Goal: Information Seeking & Learning: Learn about a topic

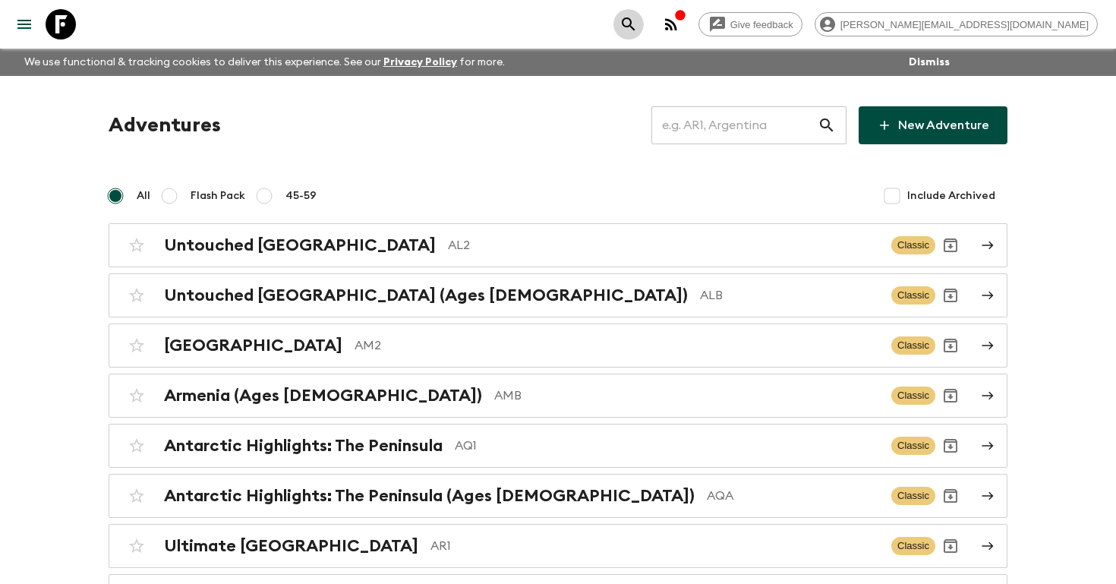
click at [635, 18] on icon "search adventures" at bounding box center [628, 23] width 13 height 13
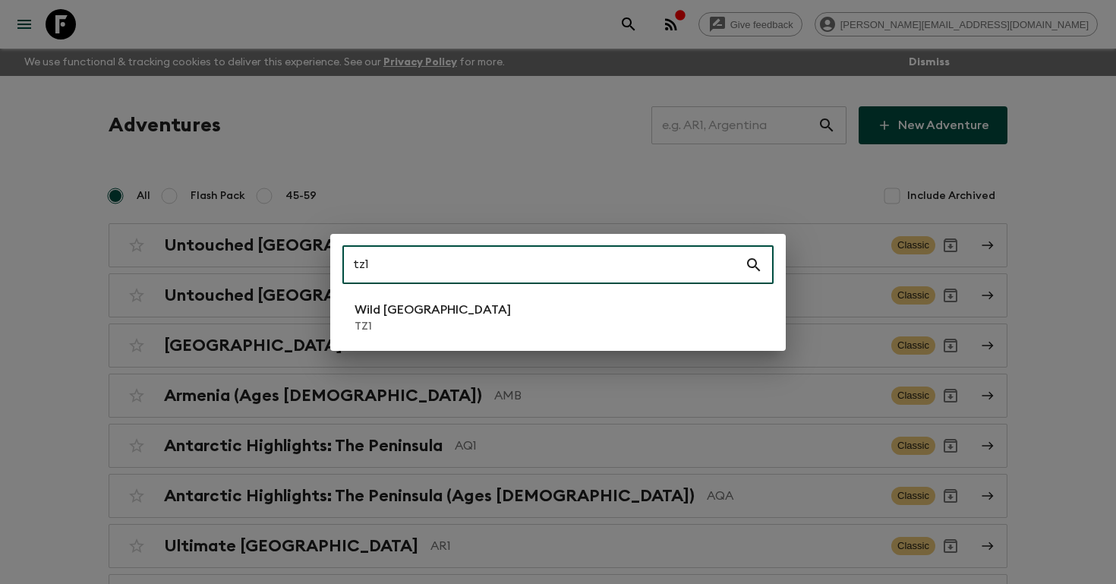
type input "tz1"
click at [414, 320] on p "TZ1" at bounding box center [433, 326] width 156 height 15
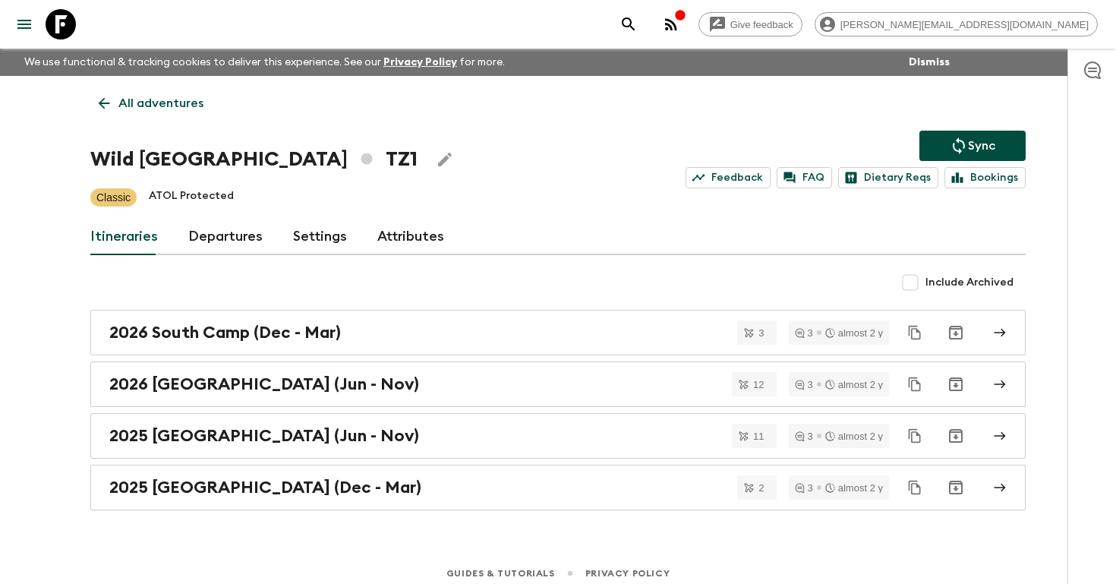
click at [203, 234] on link "Departures" at bounding box center [225, 237] width 74 height 36
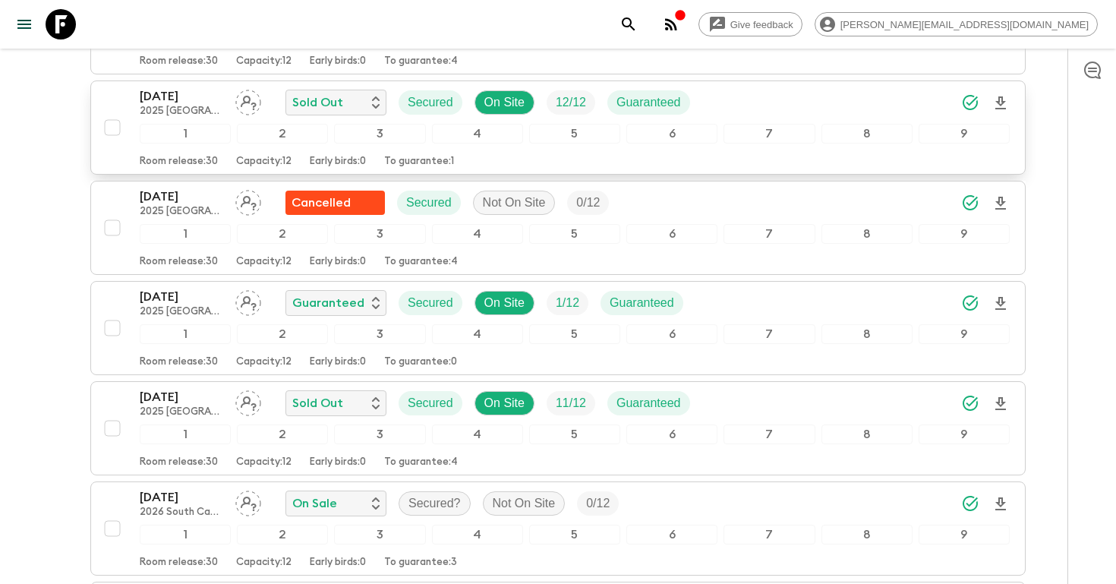
scroll to position [1679, 0]
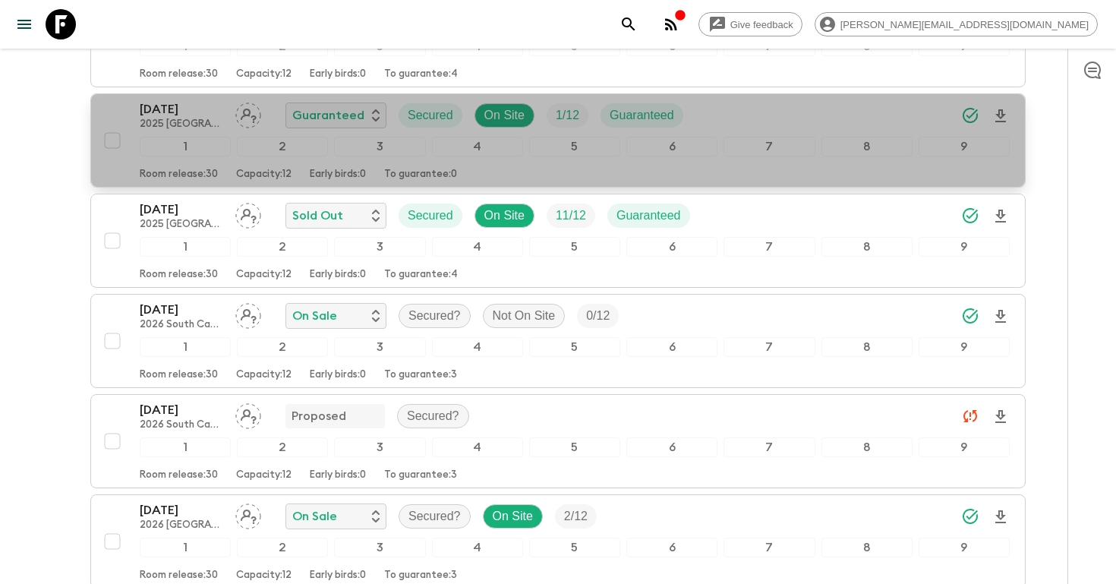
click at [184, 103] on p "[DATE]" at bounding box center [182, 109] width 84 height 18
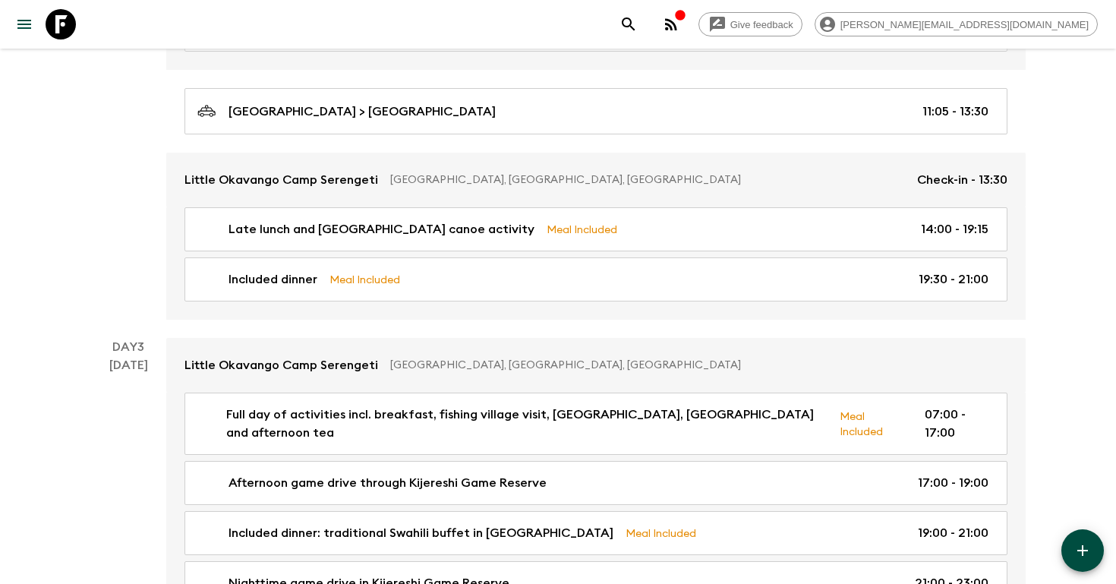
scroll to position [764, 0]
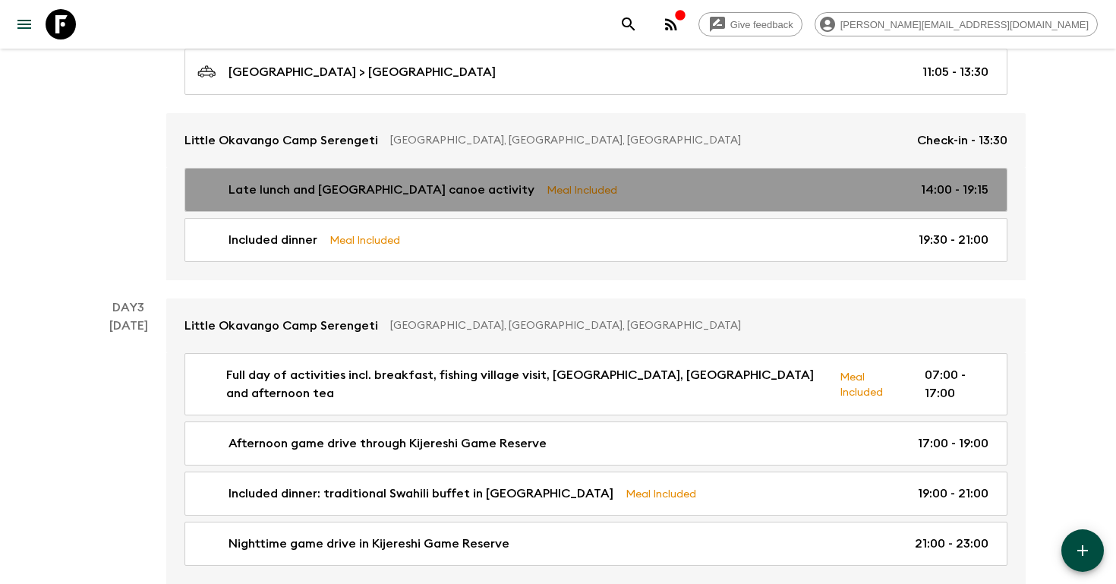
click at [278, 195] on p "Late lunch and [GEOGRAPHIC_DATA] canoe activity" at bounding box center [382, 190] width 306 height 18
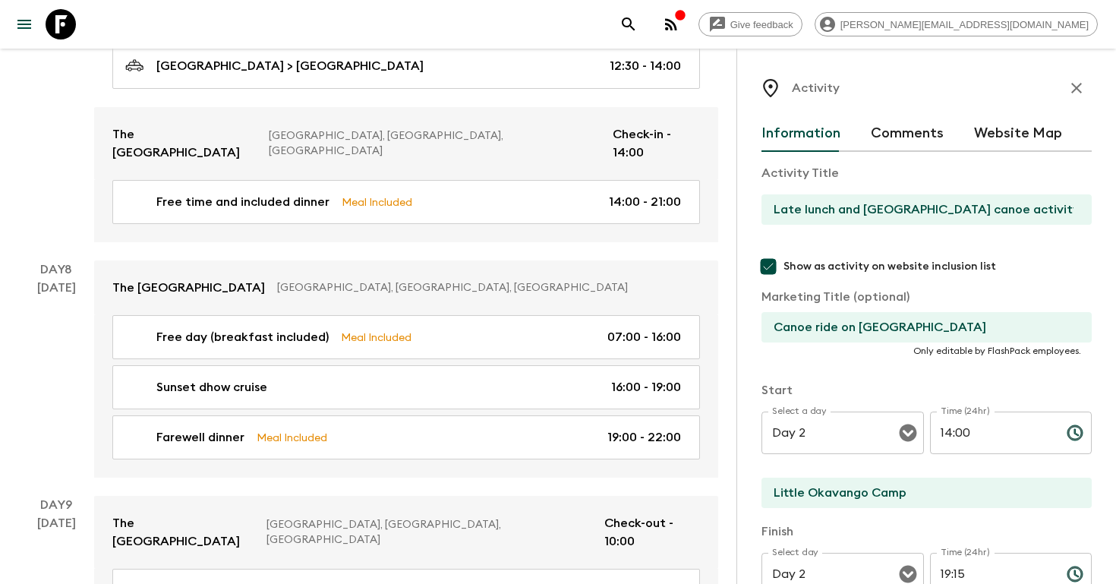
click at [1075, 90] on icon "button" at bounding box center [1077, 88] width 18 height 18
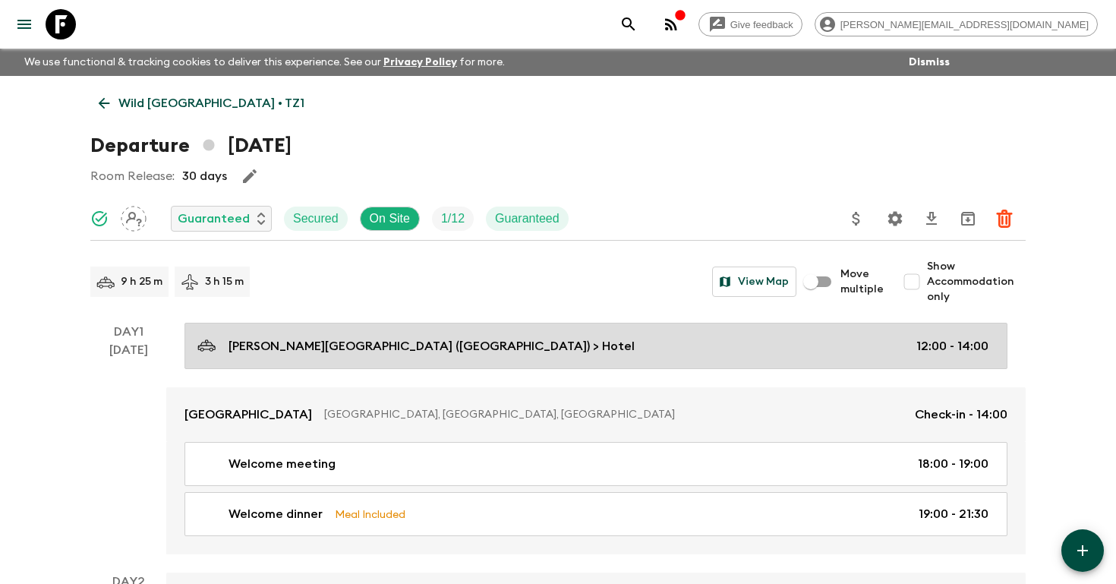
click at [424, 340] on p "[PERSON_NAME][GEOGRAPHIC_DATA] ([GEOGRAPHIC_DATA]) > Hotel" at bounding box center [432, 346] width 406 height 18
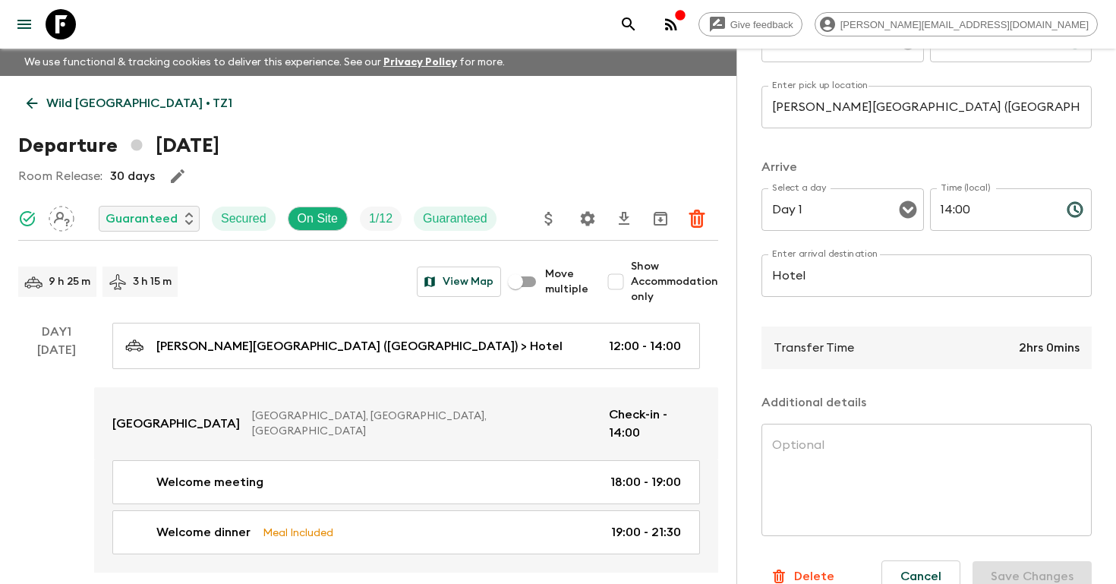
scroll to position [294, 0]
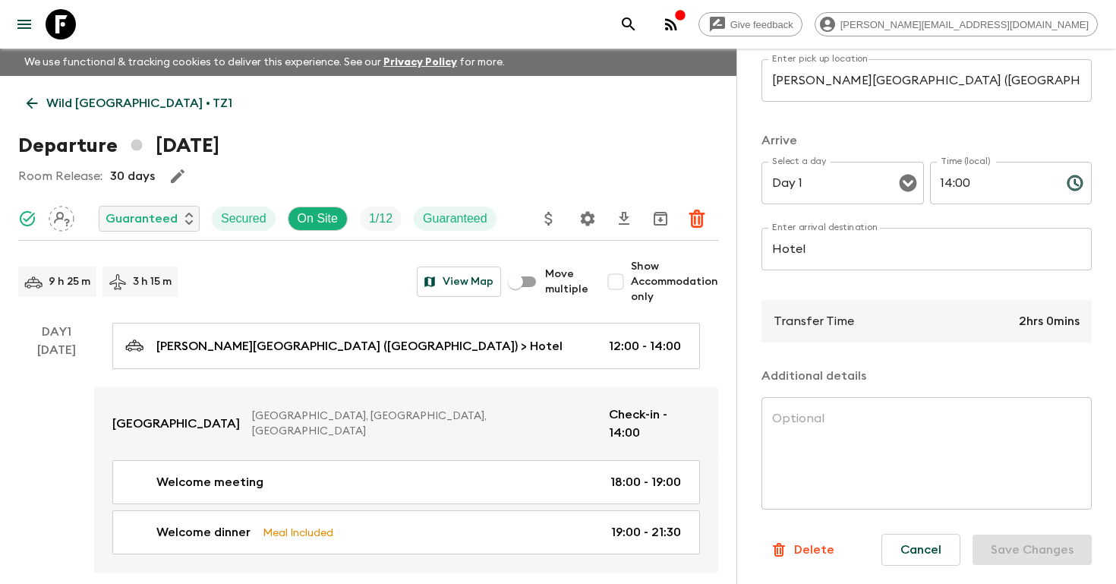
click at [638, 24] on icon "search adventures" at bounding box center [629, 24] width 18 height 18
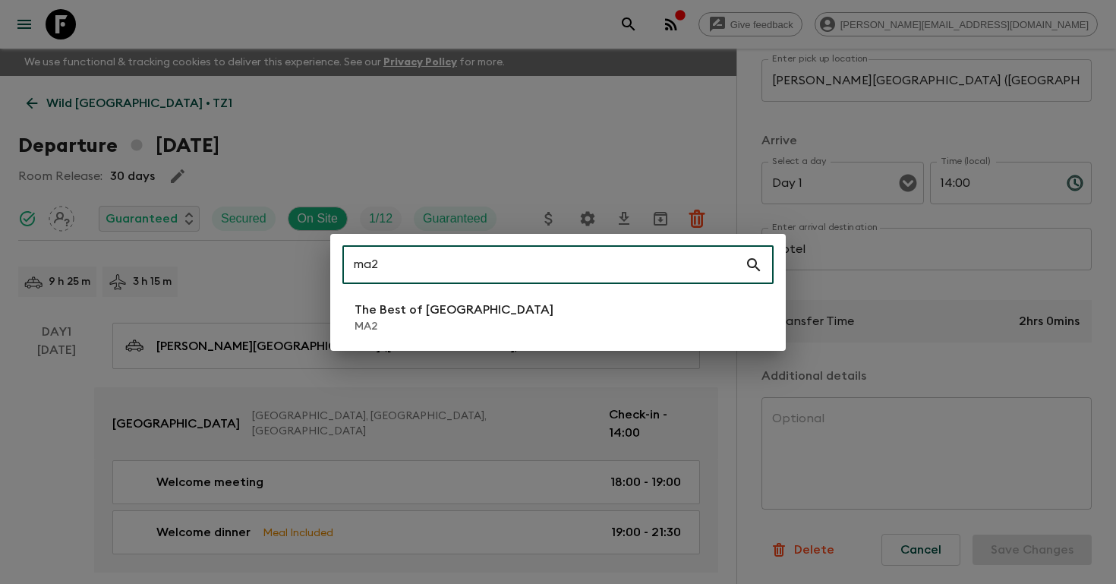
type input "ma2"
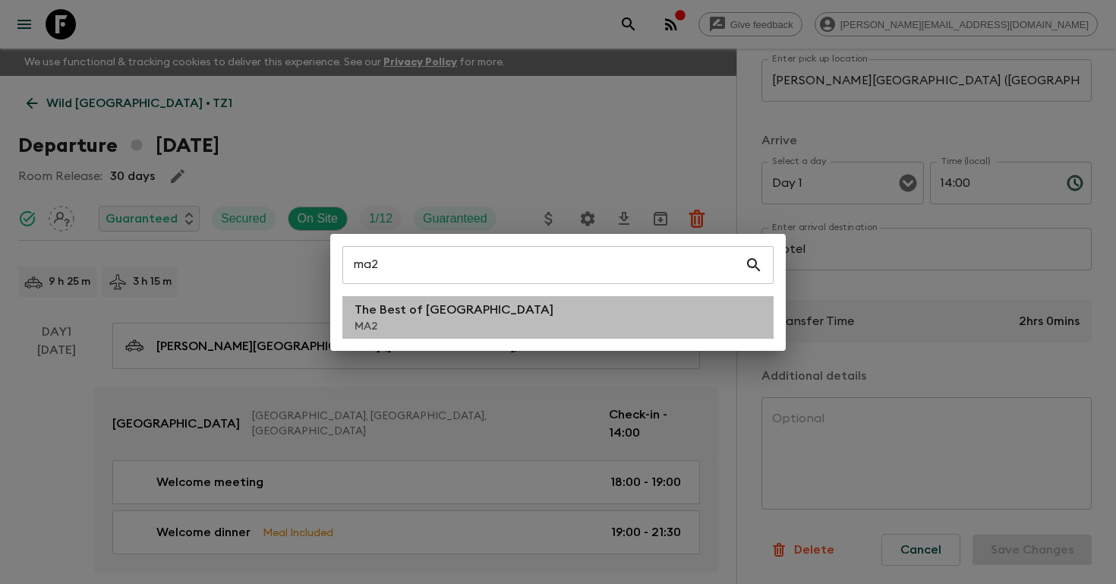
click at [476, 317] on li "The Best of [GEOGRAPHIC_DATA] MA2" at bounding box center [558, 317] width 431 height 43
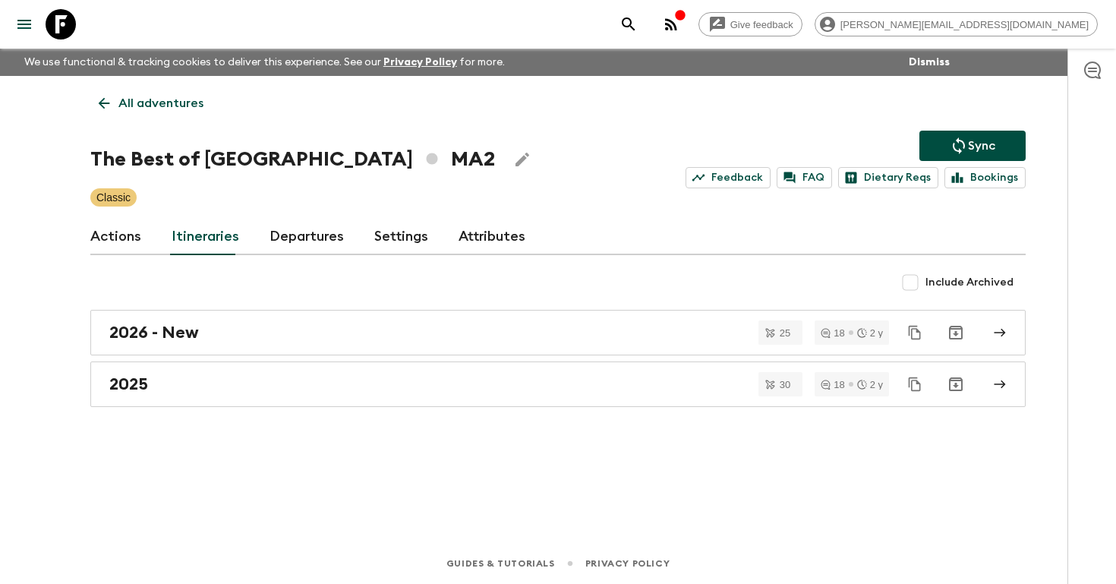
click at [209, 245] on link "Itineraries" at bounding box center [206, 237] width 68 height 36
click at [283, 241] on link "Departures" at bounding box center [307, 237] width 74 height 36
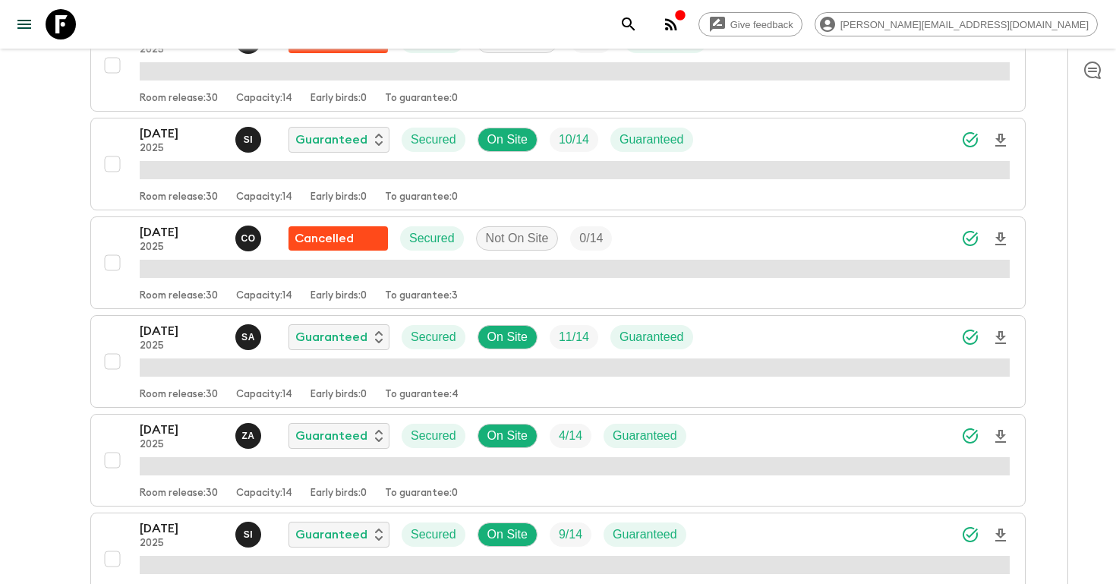
scroll to position [2838, 0]
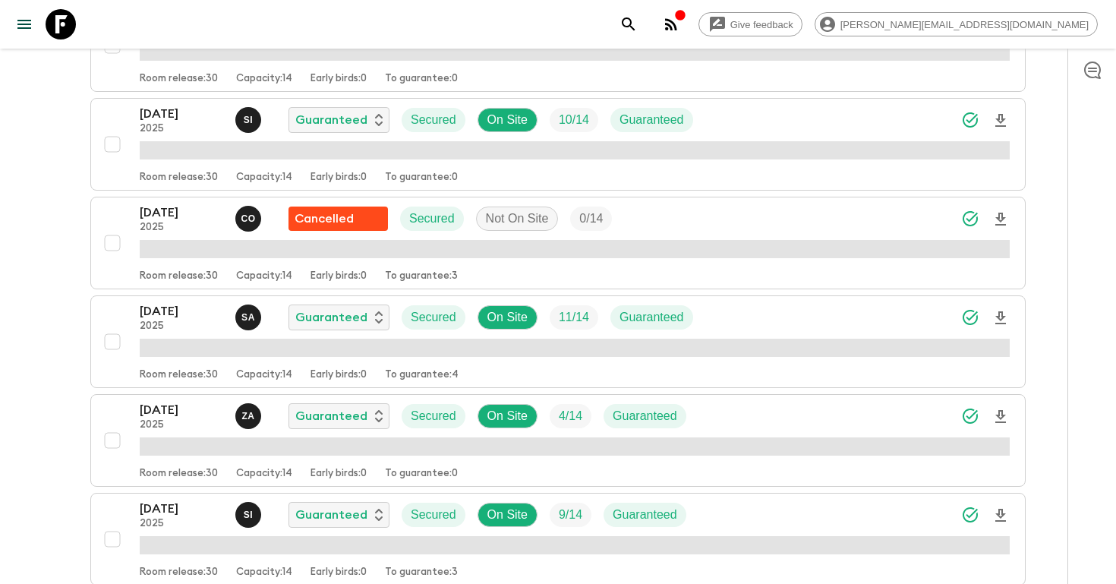
click at [166, 369] on p "Room release: 30" at bounding box center [179, 375] width 78 height 12
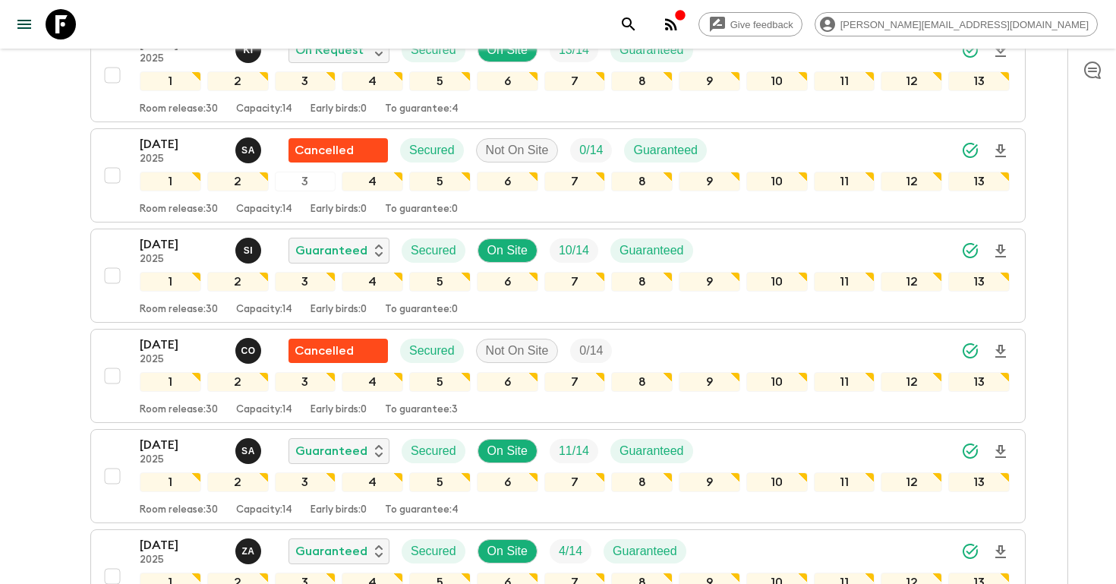
scroll to position [2657, 0]
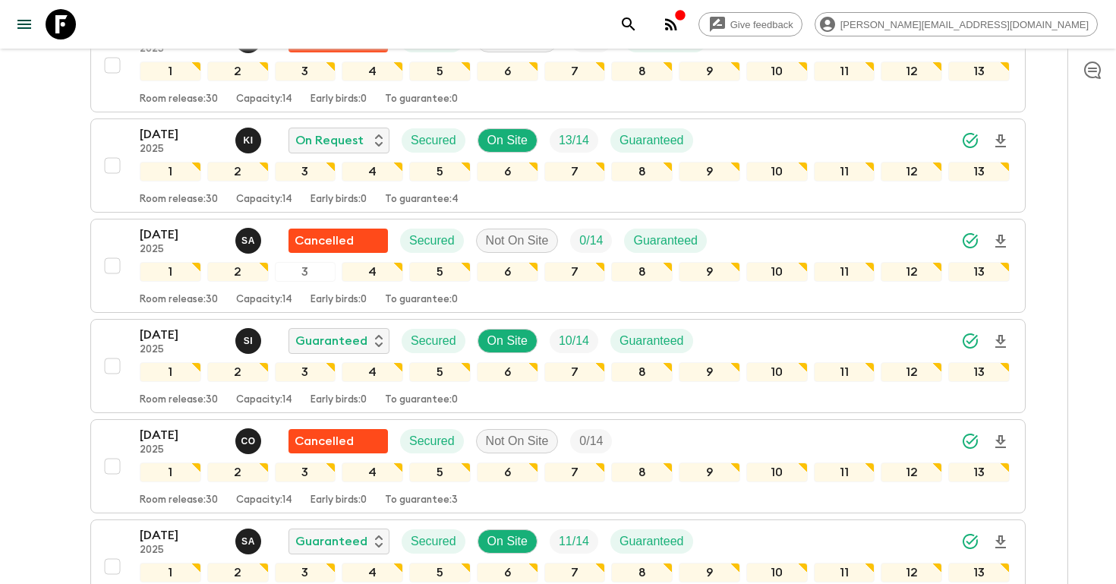
click at [638, 19] on icon "search adventures" at bounding box center [629, 24] width 18 height 18
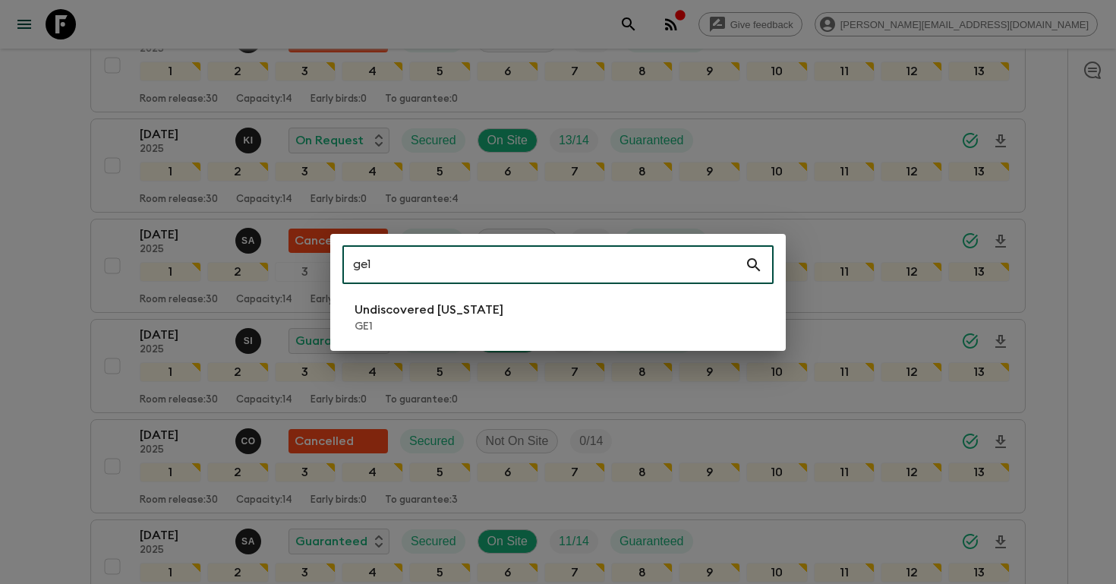
type input "ge1"
click at [427, 327] on p "GE1" at bounding box center [429, 326] width 149 height 15
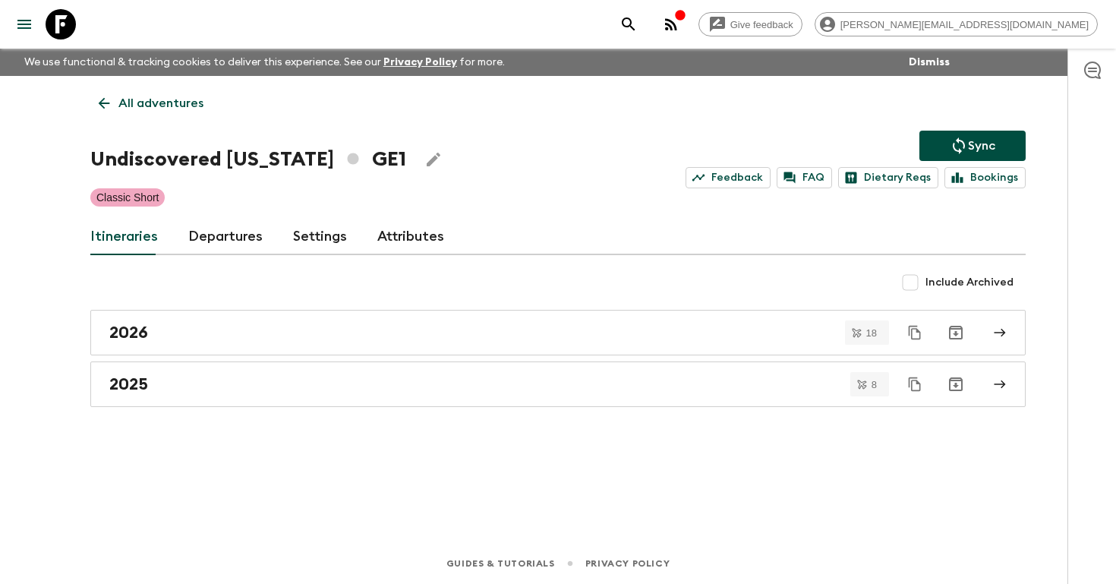
click at [185, 243] on div "Itineraries Departures Settings Attributes" at bounding box center [558, 237] width 936 height 36
click at [229, 234] on link "Departures" at bounding box center [225, 237] width 74 height 36
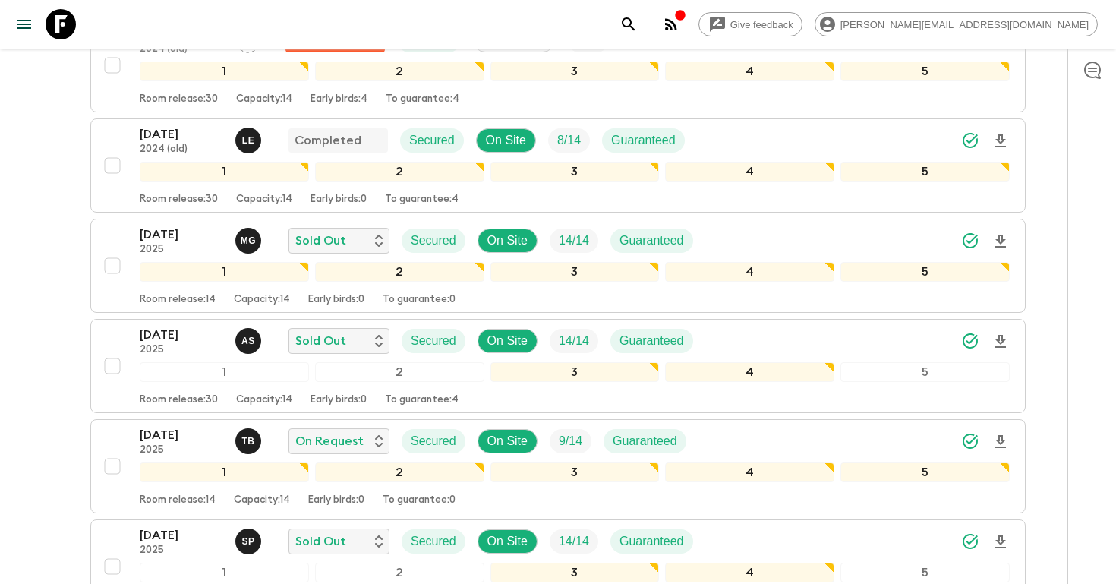
scroll to position [753, 0]
click at [1003, 238] on icon "Download Onboarding" at bounding box center [1001, 240] width 11 height 13
click at [165, 235] on p "[DATE]" at bounding box center [182, 234] width 84 height 18
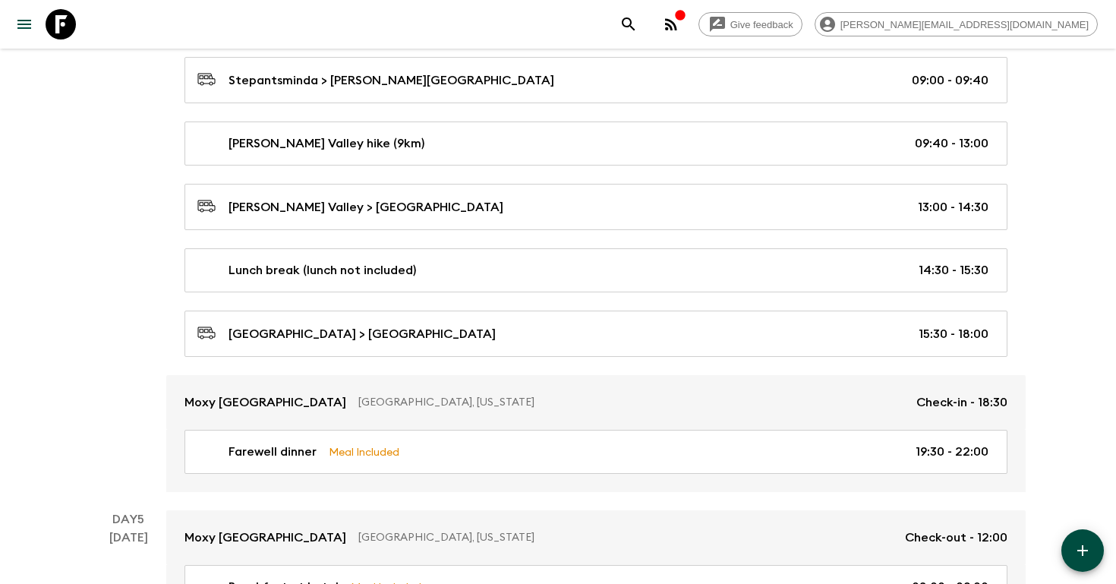
scroll to position [2006, 0]
